Goal: Task Accomplishment & Management: Use online tool/utility

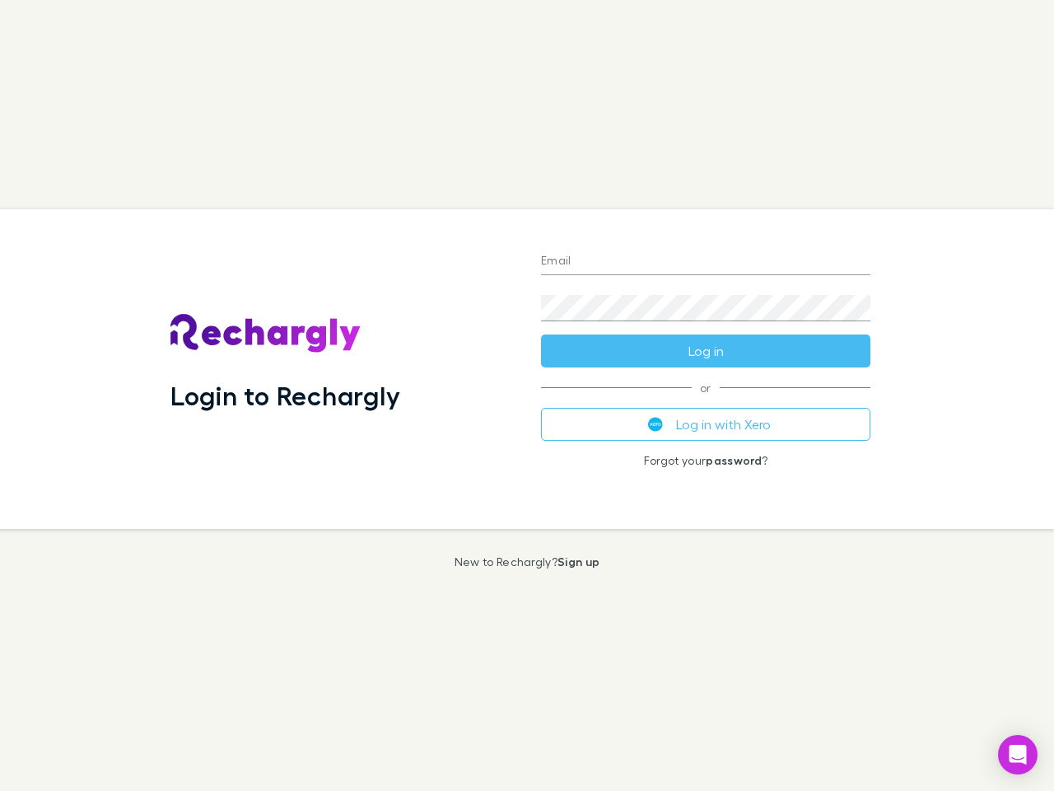
click at [527, 395] on div "Login to Rechargly" at bounding box center [342, 369] width 371 height 320
click at [706, 262] on input "Email" at bounding box center [705, 262] width 329 height 26
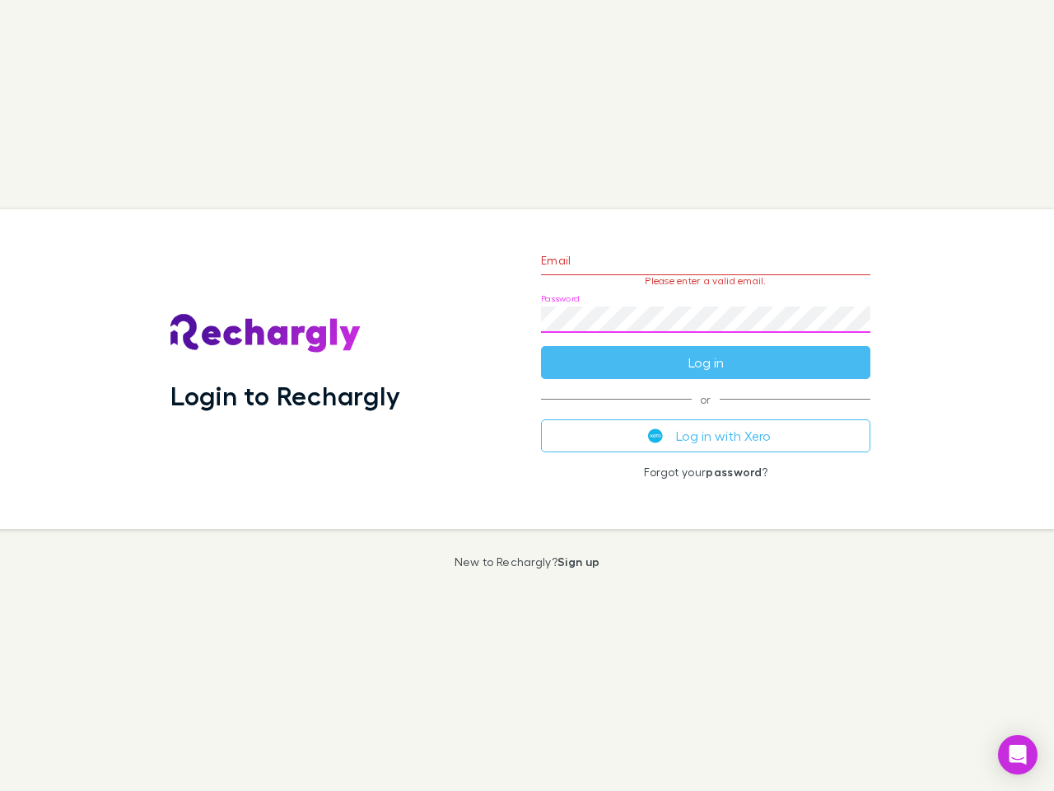
click at [706, 351] on form "Email Please enter a valid email. Password Log in" at bounding box center [705, 307] width 329 height 143
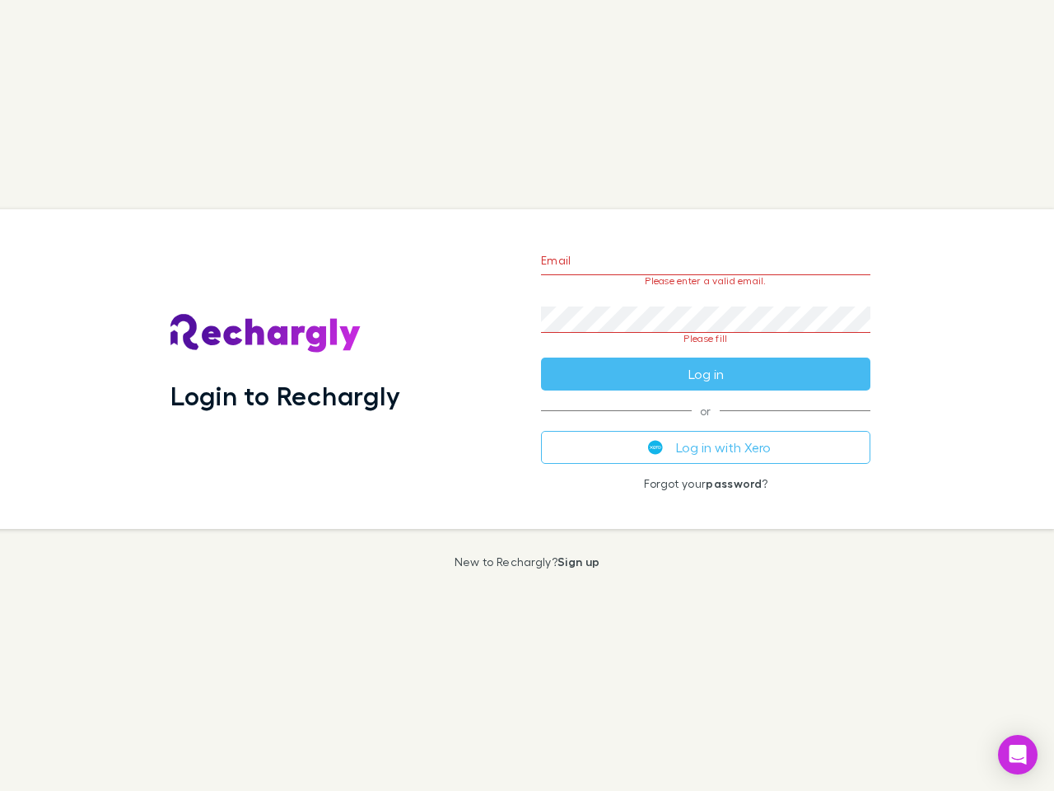
click at [706, 424] on div "Email Please enter a valid email. Password Please fill Log in or Log in with Xe…" at bounding box center [706, 369] width 356 height 320
click at [1018, 754] on icon "Open Intercom Messenger" at bounding box center [1018, 754] width 17 height 20
